Goal: Find contact information: Find contact information

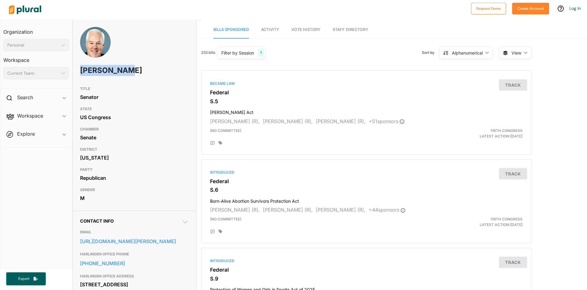
drag, startPoint x: 125, startPoint y: 72, endPoint x: 79, endPoint y: 74, distance: 45.9
click at [79, 74] on div "John Cornyn" at bounding box center [135, 55] width 124 height 56
copy h1 "John Cornyn"
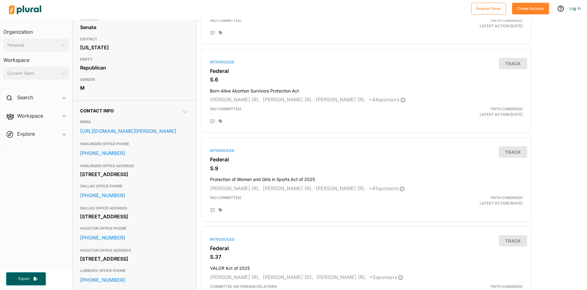
scroll to position [73, 0]
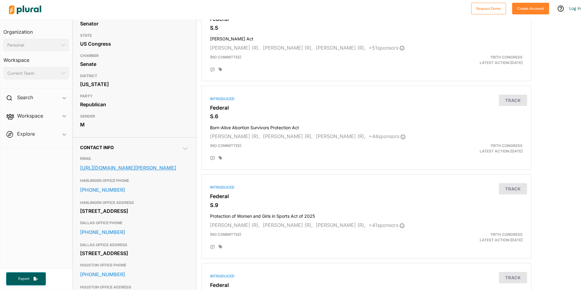
click at [144, 171] on link "https://www.cornyn.senate.gov/contact-john-cornyn/" at bounding box center [134, 167] width 109 height 9
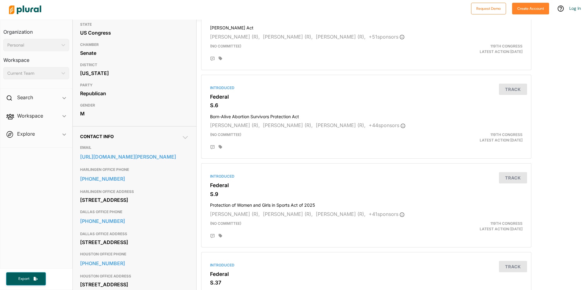
scroll to position [0, 0]
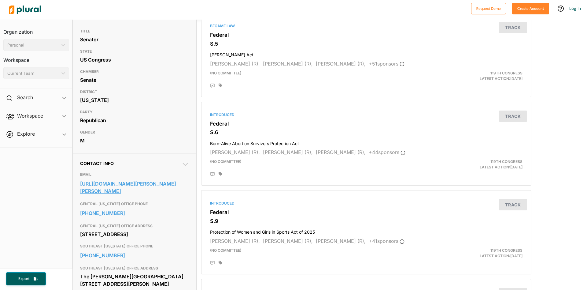
scroll to position [73, 0]
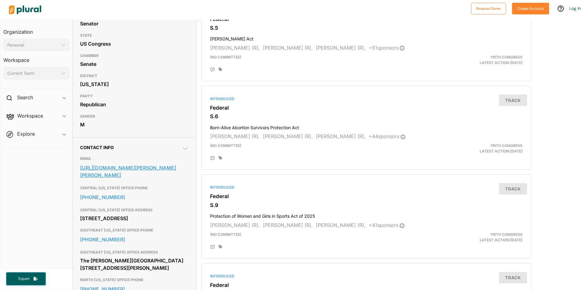
click at [130, 170] on link "[URL][DOMAIN_NAME][PERSON_NAME][PERSON_NAME]" at bounding box center [134, 171] width 109 height 17
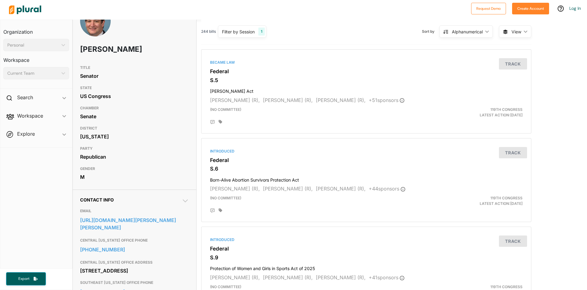
scroll to position [37, 0]
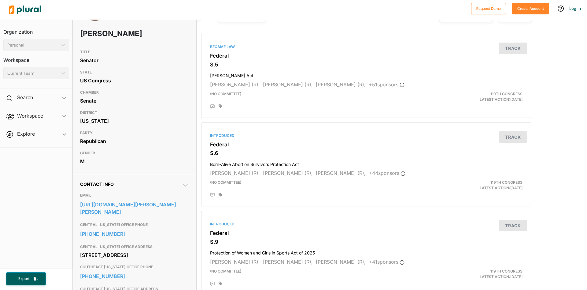
click at [148, 205] on link "[URL][DOMAIN_NAME][PERSON_NAME][PERSON_NAME]" at bounding box center [134, 208] width 109 height 17
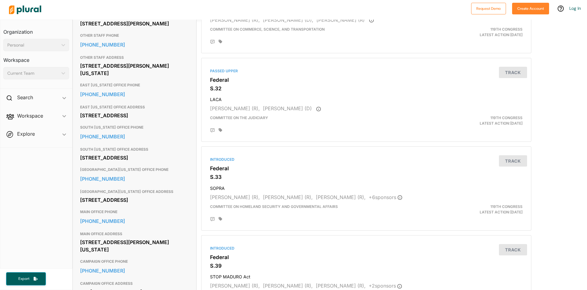
scroll to position [220, 0]
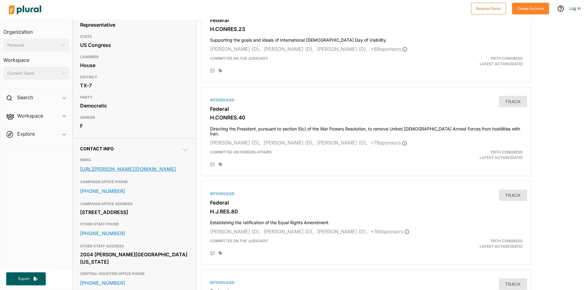
scroll to position [73, 0]
click at [135, 168] on link "https://fletcher.house.gov/contact/" at bounding box center [134, 167] width 109 height 9
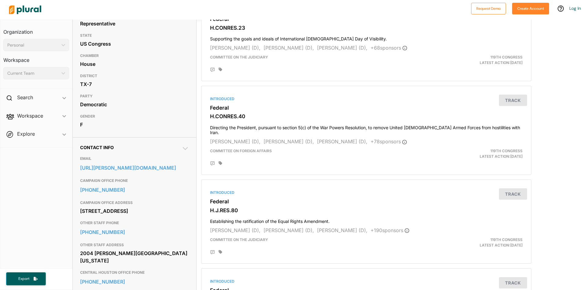
scroll to position [0, 0]
